Goal: Navigation & Orientation: Find specific page/section

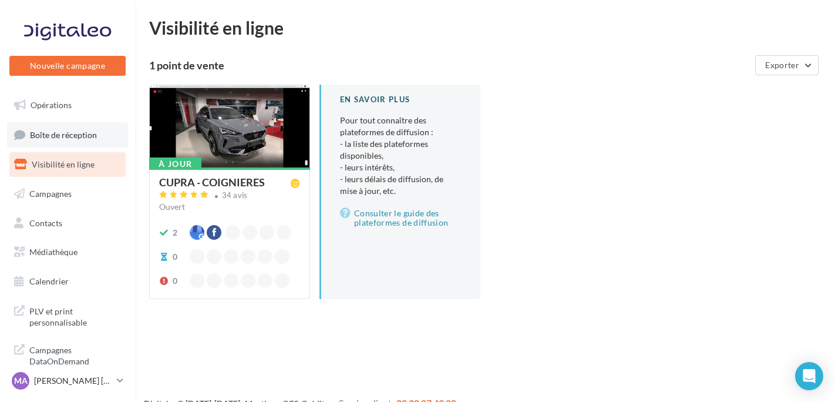
click at [83, 128] on link "Boîte de réception" at bounding box center [67, 134] width 121 height 25
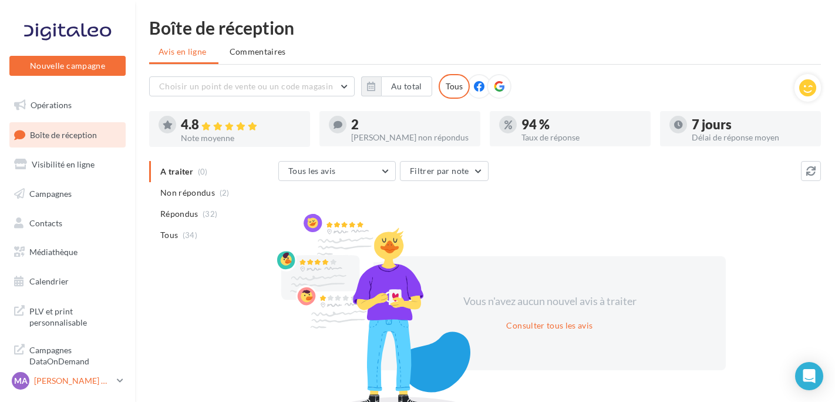
click at [55, 375] on div "MA [PERSON_NAME] CANALES cupra_coignieres" at bounding box center [62, 381] width 100 height 18
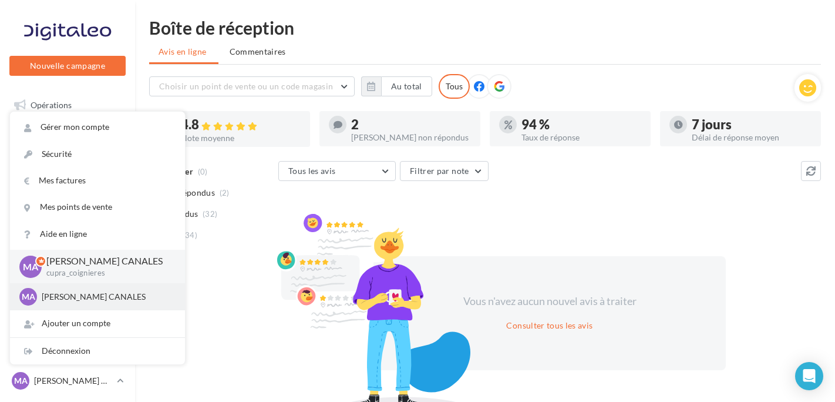
click at [73, 291] on p "[PERSON_NAME] CANALES" at bounding box center [106, 297] width 129 height 12
